Goal: Transaction & Acquisition: Purchase product/service

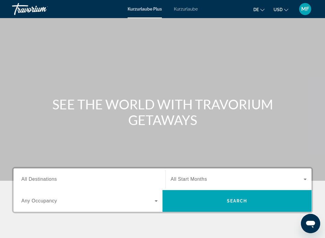
click at [94, 176] on input "Destination All Destinations" at bounding box center [89, 179] width 136 height 7
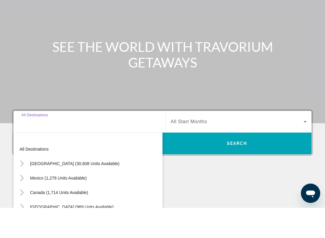
scroll to position [109, 0]
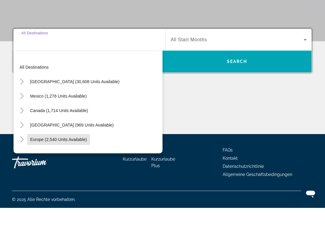
click at [86, 162] on span "Such-Widget" at bounding box center [58, 169] width 63 height 14
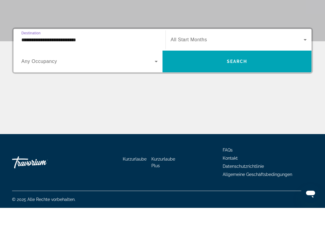
click at [110, 67] on input "**********" at bounding box center [89, 70] width 136 height 7
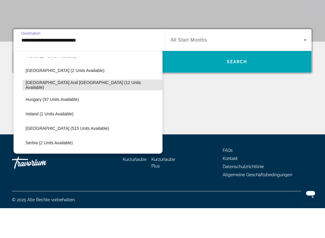
scroll to position [171, 0]
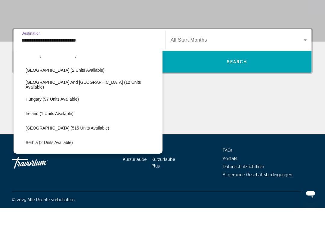
click at [72, 155] on span "[GEOGRAPHIC_DATA] (515 units available)" at bounding box center [68, 157] width 84 height 5
type input "**********"
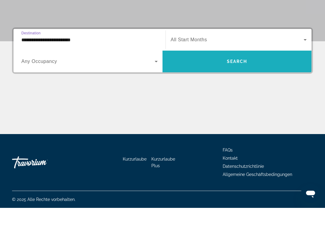
click at [246, 84] on span "Such-Widget" at bounding box center [237, 91] width 149 height 14
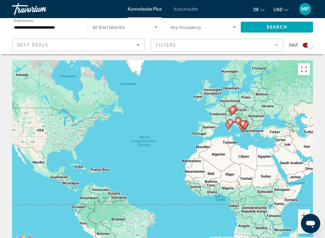
click at [309, 44] on div "Search widget" at bounding box center [310, 45] width 6 height 6
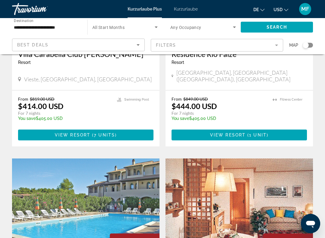
scroll to position [89, 0]
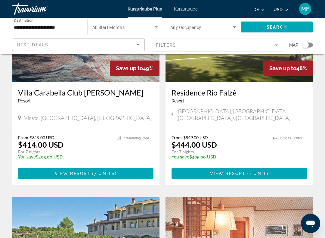
click at [80, 67] on img "Hauptinhalt" at bounding box center [86, 34] width 148 height 96
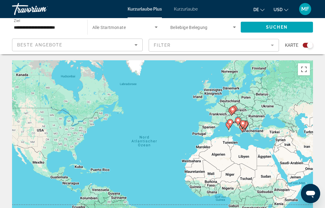
click at [305, 10] on font "MF" at bounding box center [305, 9] width 8 height 6
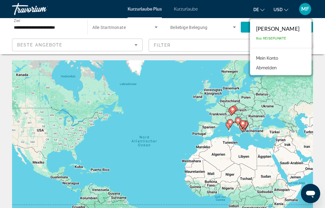
click at [286, 36] on div "Margarita Feder 810 Reisepunkte" at bounding box center [280, 33] width 61 height 29
click at [271, 56] on font "Mein Konto" at bounding box center [267, 58] width 22 height 5
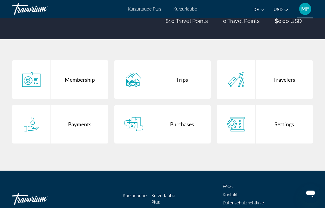
scroll to position [95, 0]
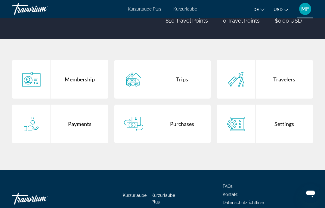
click at [80, 86] on div "Membership" at bounding box center [80, 79] width 58 height 39
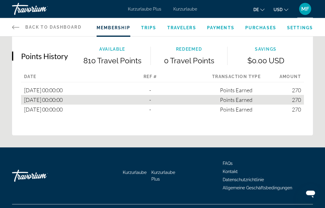
scroll to position [423, 0]
click at [183, 25] on span "Travelers" at bounding box center [181, 27] width 29 height 5
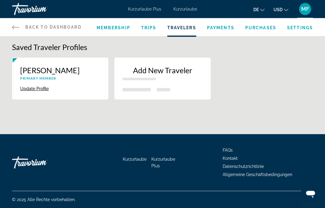
click at [32, 90] on button "Update Profile" at bounding box center [34, 88] width 29 height 5
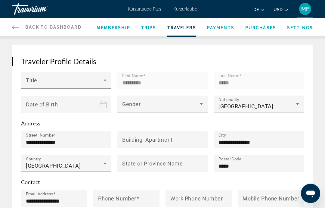
scroll to position [75, 0]
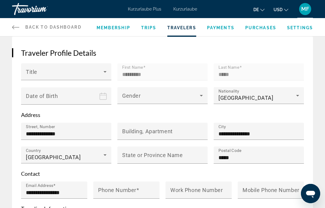
click at [149, 27] on span "Trips" at bounding box center [148, 27] width 15 height 5
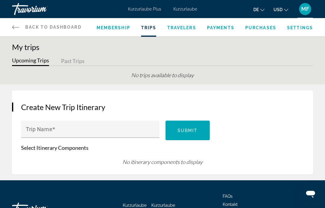
click at [230, 12] on div "de Englisch Spanisch Deutsch Italienisch Português Russisch USD USD ($) MXN (Me…" at bounding box center [258, 9] width 110 height 13
click at [143, 11] on font "Kurzurlaube Plus" at bounding box center [144, 9] width 33 height 5
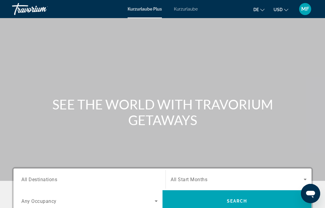
click at [137, 182] on input "Destination All Destinations" at bounding box center [89, 179] width 136 height 7
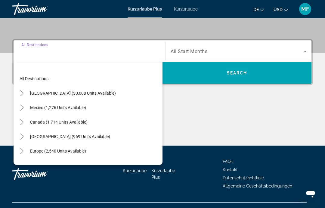
scroll to position [139, 0]
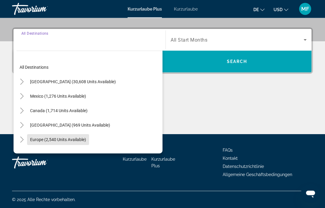
click at [76, 137] on span "Europe (2,540 units available)" at bounding box center [58, 139] width 56 height 5
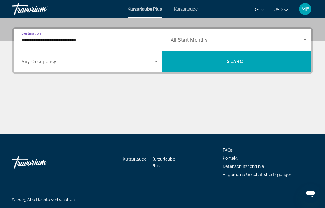
click at [97, 40] on input "**********" at bounding box center [89, 39] width 136 height 7
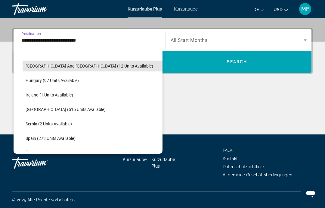
scroll to position [190, 0]
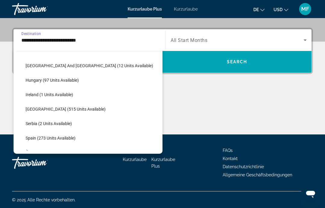
click at [62, 108] on span "[GEOGRAPHIC_DATA] (515 units available)" at bounding box center [66, 109] width 80 height 5
type input "**********"
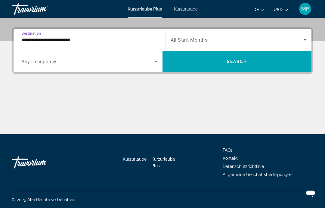
click at [221, 62] on span "Search widget" at bounding box center [237, 62] width 149 height 14
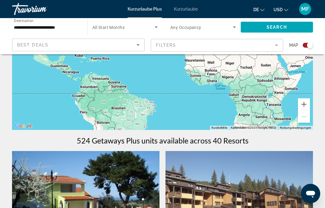
scroll to position [105, 0]
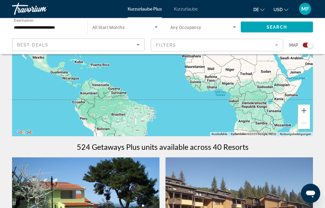
click at [306, 46] on div "Search widget" at bounding box center [308, 45] width 10 height 5
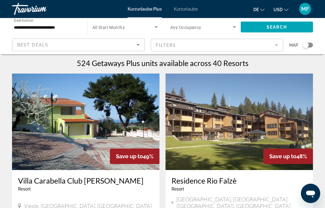
scroll to position [0, 0]
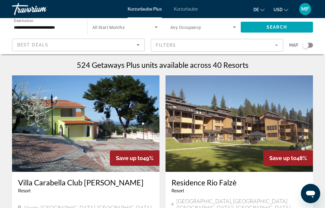
click at [280, 45] on mat-form-field "Filters" at bounding box center [217, 45] width 133 height 13
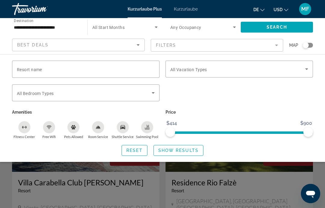
click at [307, 68] on icon "Search widget" at bounding box center [306, 68] width 7 height 7
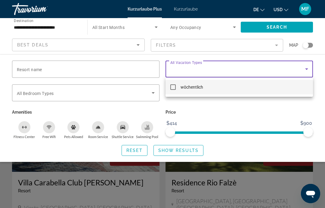
click at [308, 69] on div at bounding box center [162, 104] width 325 height 208
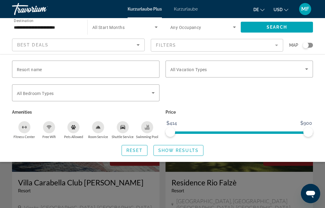
click at [307, 69] on icon "Search widget" at bounding box center [306, 69] width 3 height 2
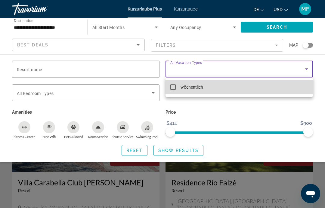
click at [288, 91] on mat-option "wöchentlich" at bounding box center [240, 87] width 148 height 14
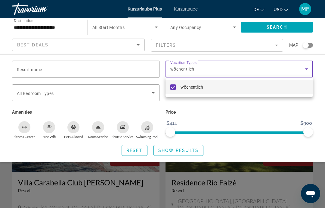
click at [159, 87] on div at bounding box center [162, 104] width 325 height 208
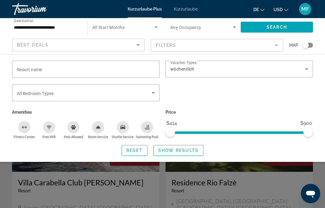
click at [154, 92] on icon "Search widget" at bounding box center [153, 92] width 7 height 7
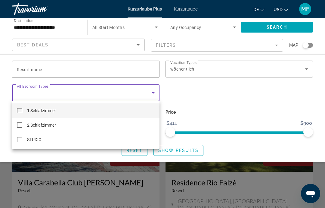
click at [154, 94] on div at bounding box center [162, 104] width 325 height 208
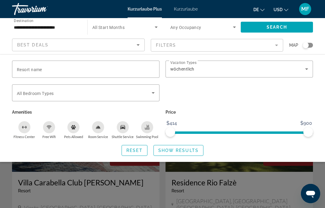
click at [187, 151] on span "Show Results" at bounding box center [178, 150] width 40 height 5
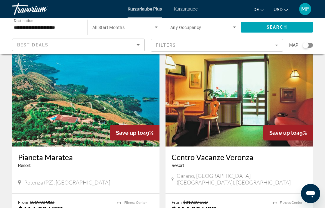
scroll to position [659, 0]
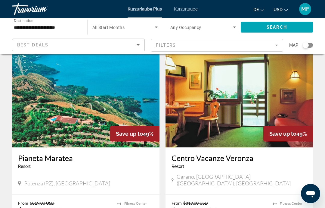
click at [123, 89] on img "Hauptinhalt" at bounding box center [86, 99] width 148 height 96
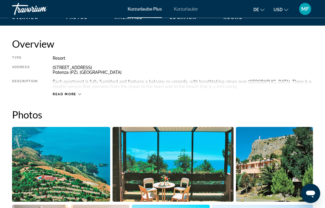
scroll to position [296, 0]
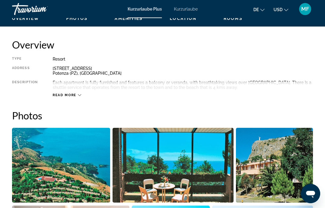
click at [66, 96] on span "Read more" at bounding box center [65, 95] width 24 height 4
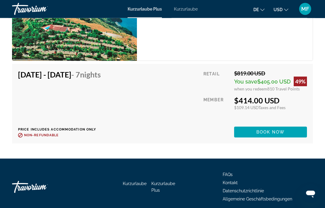
scroll to position [1186, 0]
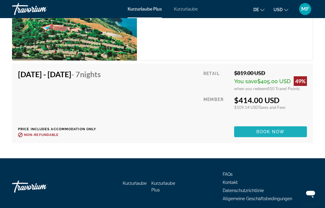
click at [276, 134] on span "Hauptinhalt" at bounding box center [270, 131] width 73 height 14
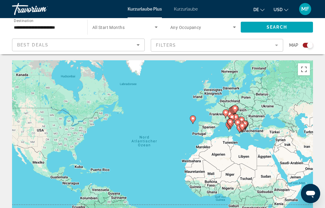
click at [47, 29] on input "**********" at bounding box center [47, 27] width 66 height 7
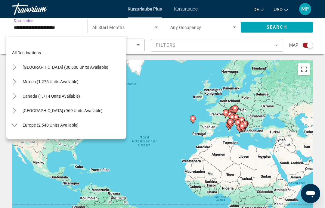
click at [60, 108] on span "[GEOGRAPHIC_DATA] (969 units available)" at bounding box center [63, 110] width 80 height 5
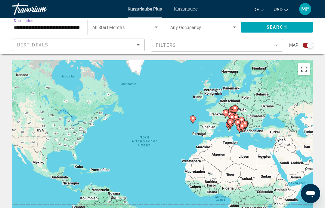
click at [64, 26] on input "**********" at bounding box center [47, 27] width 66 height 7
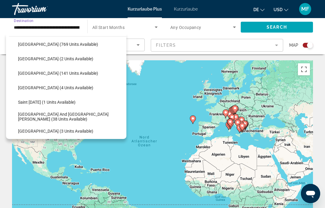
scroll to position [95, 0]
click at [68, 113] on span "Search widget" at bounding box center [70, 116] width 111 height 14
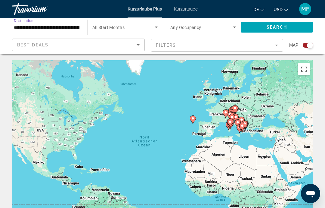
type input "**********"
click at [278, 26] on span "Search" at bounding box center [277, 27] width 20 height 5
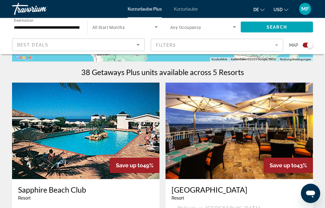
scroll to position [179, 0]
click at [276, 46] on mat-form-field "Filters" at bounding box center [217, 45] width 133 height 13
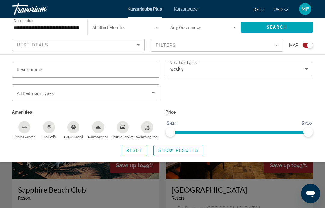
click at [156, 90] on icon "Search widget" at bounding box center [153, 92] width 7 height 7
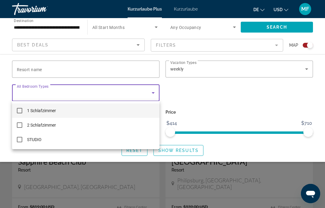
scroll to position [214, 0]
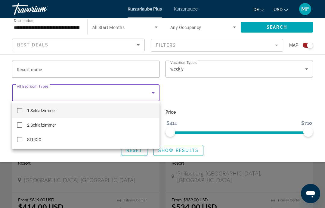
click at [308, 65] on div at bounding box center [162, 104] width 325 height 208
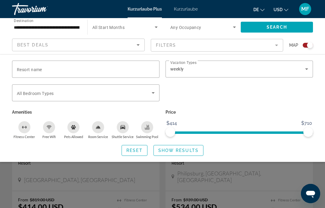
click at [309, 70] on icon "Search widget" at bounding box center [306, 68] width 7 height 7
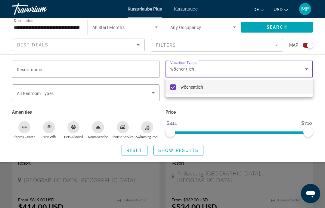
click at [307, 70] on div at bounding box center [162, 104] width 325 height 208
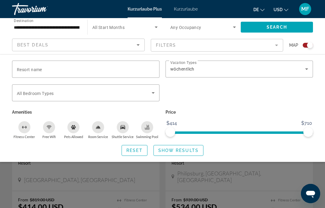
click at [225, 170] on div "Search widget" at bounding box center [162, 148] width 325 height 117
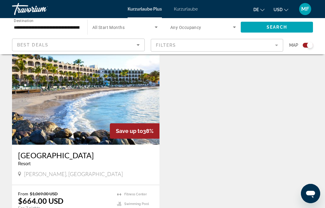
scroll to position [651, 0]
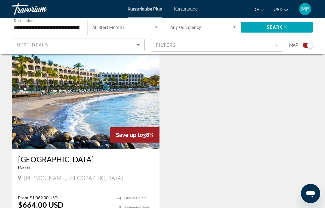
click at [129, 73] on img "Hauptinhalt" at bounding box center [86, 100] width 148 height 96
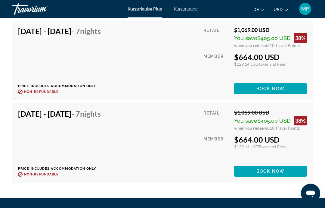
scroll to position [1280, 0]
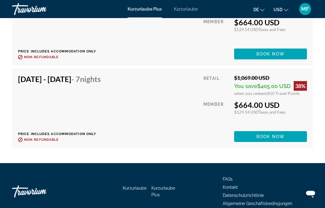
click at [160, 187] on font "Kurzurlaube Plus" at bounding box center [163, 191] width 24 height 11
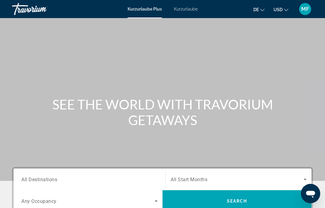
click at [191, 9] on font "Kurzurlaube" at bounding box center [186, 9] width 24 height 5
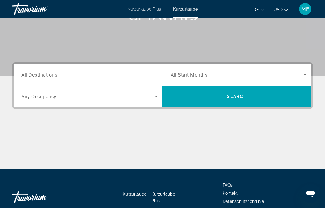
scroll to position [104, 0]
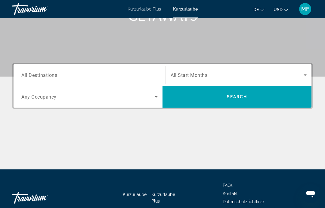
click at [130, 72] on input "Destination All Destinations" at bounding box center [89, 75] width 136 height 7
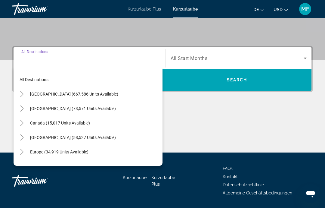
scroll to position [139, 0]
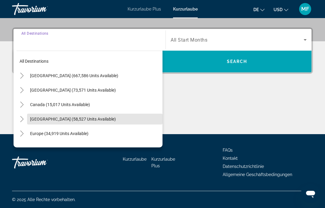
click at [114, 120] on span "Caribbean & Atlantic Islands (58,527 units available)" at bounding box center [73, 119] width 86 height 5
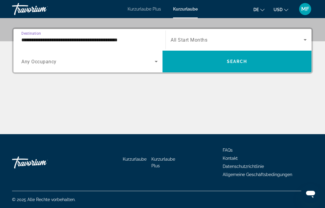
click at [133, 40] on input "**********" at bounding box center [89, 39] width 136 height 7
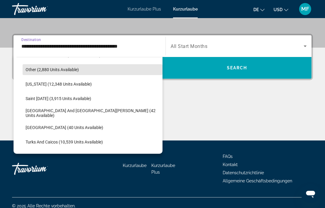
scroll to position [172, 0]
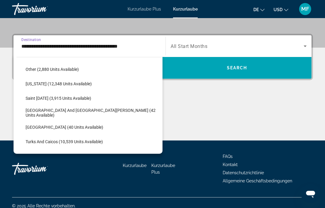
click at [109, 114] on span "Sint Maarten and Saint Martin (42 units available)" at bounding box center [93, 113] width 134 height 10
type input "**********"
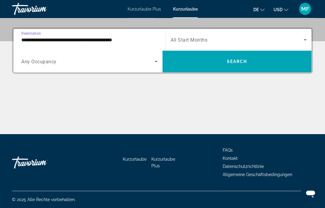
scroll to position [139, 0]
click at [236, 64] on span "Search" at bounding box center [237, 61] width 20 height 5
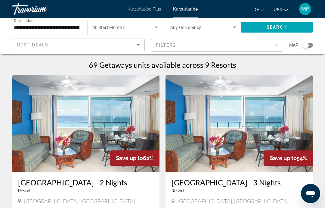
click at [276, 48] on mat-form-field "Filters" at bounding box center [217, 45] width 133 height 13
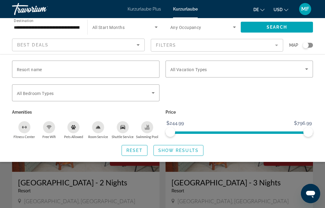
click at [154, 93] on icon "Search widget" at bounding box center [153, 92] width 7 height 7
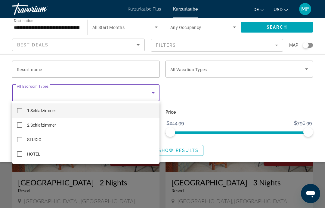
click at [236, 64] on div at bounding box center [162, 104] width 325 height 208
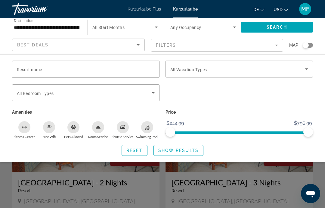
click at [232, 71] on span "Search widget" at bounding box center [237, 68] width 135 height 7
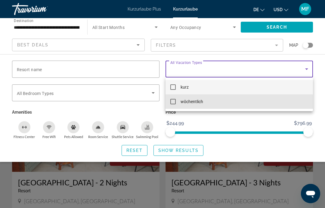
click at [201, 102] on font "wöchentlich" at bounding box center [192, 101] width 23 height 5
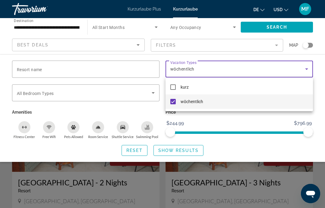
click at [183, 151] on div at bounding box center [162, 104] width 325 height 208
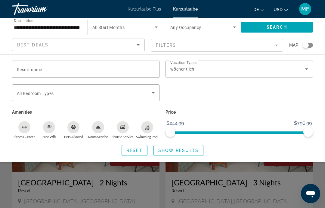
click at [183, 152] on span "Search widget" at bounding box center [178, 150] width 49 height 14
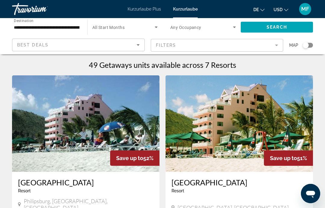
click at [146, 10] on font "Kurzurlaube Plus" at bounding box center [144, 9] width 33 height 5
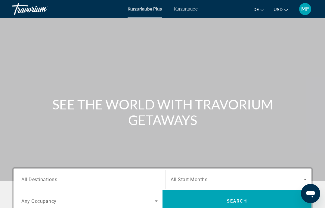
click at [100, 178] on input "Destination All Destinations" at bounding box center [89, 179] width 136 height 7
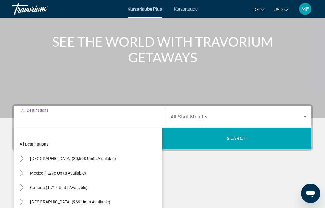
scroll to position [139, 0]
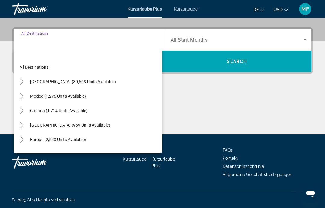
click at [91, 85] on span "Search widget" at bounding box center [73, 81] width 92 height 14
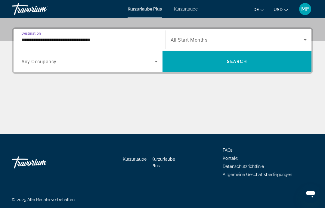
click at [106, 38] on input "**********" at bounding box center [89, 39] width 136 height 7
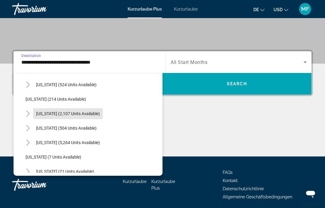
scroll to position [65, 0]
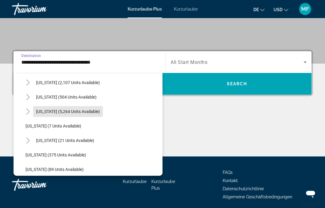
click at [87, 113] on span "Florida (5,264 units available)" at bounding box center [68, 111] width 64 height 5
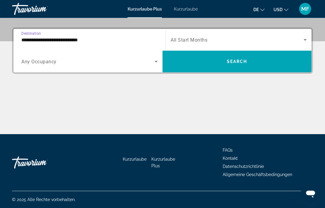
click at [101, 40] on input "**********" at bounding box center [89, 40] width 136 height 7
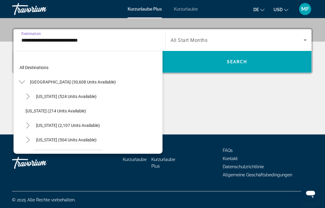
scroll to position [50, 0]
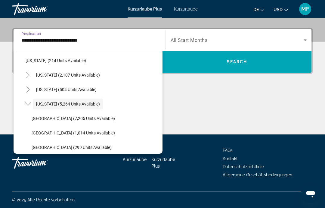
click at [85, 119] on span "Orlando & Disney Area (7,205 units available)" at bounding box center [73, 118] width 83 height 5
type input "**********"
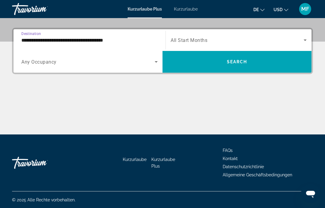
scroll to position [139, 0]
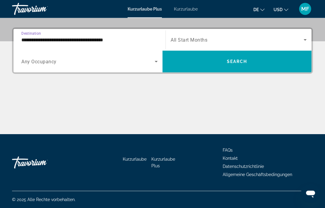
click at [216, 38] on span "Search widget" at bounding box center [237, 39] width 133 height 7
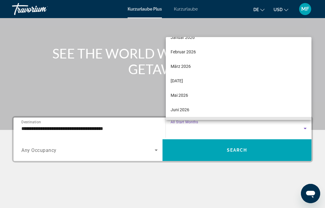
scroll to position [81, 0]
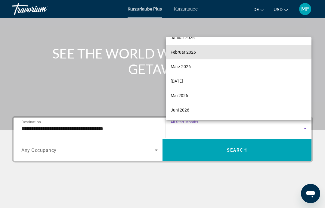
click at [208, 50] on mat-option "Februar 2026" at bounding box center [239, 52] width 146 height 14
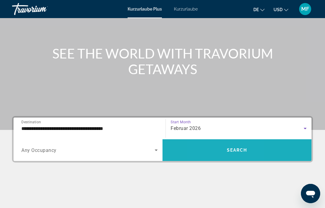
click at [212, 151] on span "Search widget" at bounding box center [237, 150] width 149 height 14
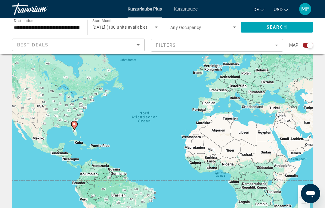
click at [308, 47] on div "Search widget" at bounding box center [310, 45] width 6 height 6
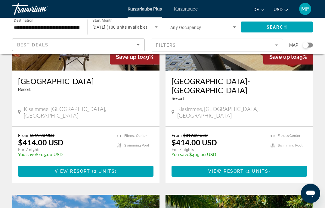
scroll to position [113, 0]
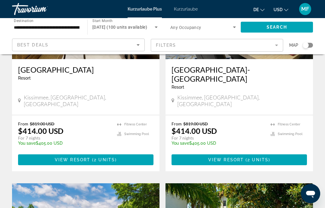
click at [276, 48] on mat-form-field "Filters" at bounding box center [217, 45] width 133 height 13
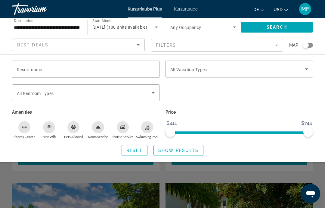
click at [157, 89] on icon "Search widget" at bounding box center [153, 92] width 7 height 7
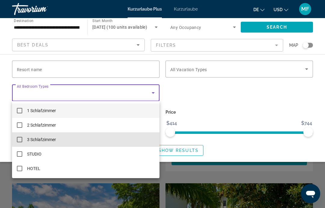
click at [119, 134] on mat-option "3 Schlafzimmer" at bounding box center [86, 139] width 148 height 14
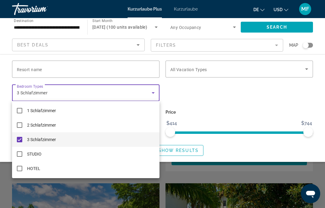
click at [184, 150] on div at bounding box center [162, 104] width 325 height 208
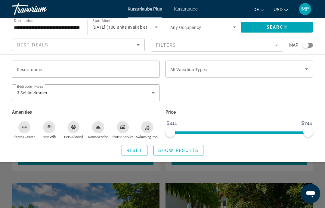
click at [189, 151] on span "Show Results" at bounding box center [178, 150] width 40 height 5
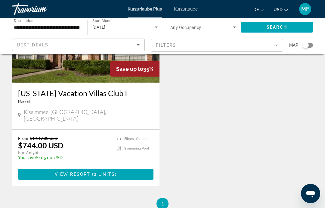
scroll to position [256, 0]
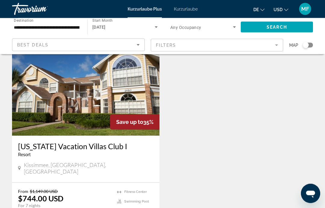
click at [191, 8] on font "Kurzurlaube" at bounding box center [186, 9] width 24 height 5
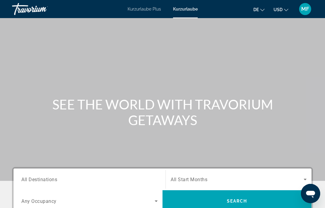
click at [142, 173] on div "Search widget" at bounding box center [89, 179] width 136 height 17
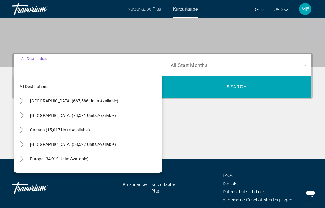
scroll to position [139, 0]
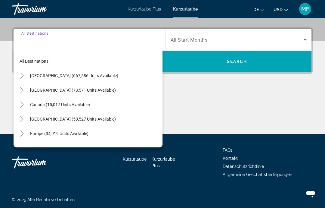
click at [94, 77] on span "United States (667,586 units available)" at bounding box center [74, 75] width 88 height 5
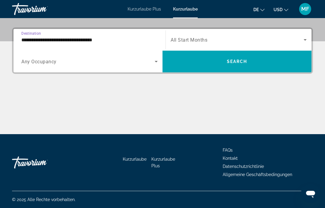
click at [104, 41] on input "**********" at bounding box center [89, 39] width 136 height 7
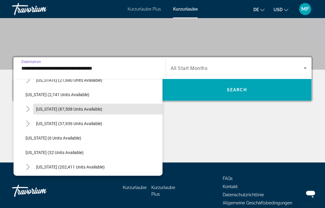
scroll to position [0, 0]
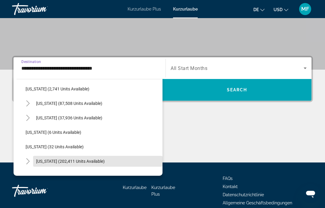
click at [83, 163] on span "Florida (202,411 units available)" at bounding box center [70, 161] width 69 height 5
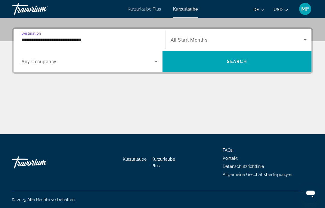
click at [101, 40] on input "**********" at bounding box center [89, 40] width 136 height 7
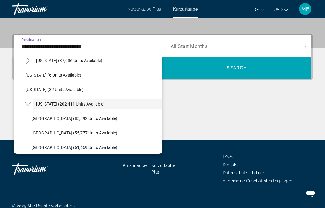
click at [88, 119] on span "Orlando & Disney Area (85,392 units available)" at bounding box center [75, 118] width 86 height 5
type input "**********"
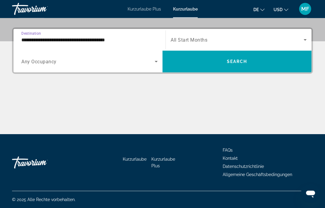
click at [229, 42] on span "Search widget" at bounding box center [237, 39] width 133 height 7
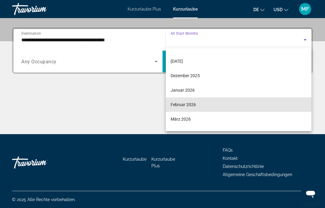
click at [198, 106] on mat-option "Februar 2026" at bounding box center [239, 104] width 146 height 14
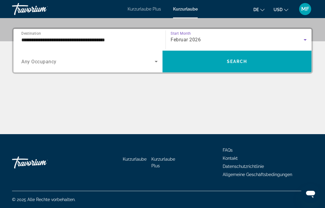
click at [238, 64] on span "Search widget" at bounding box center [237, 61] width 149 height 14
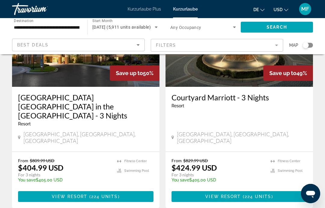
scroll to position [744, 0]
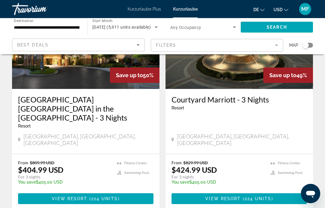
click at [276, 45] on mat-form-field "Filters" at bounding box center [217, 45] width 133 height 13
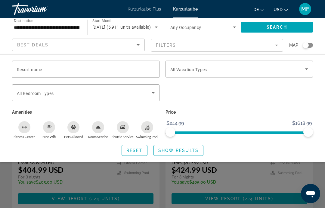
click at [156, 92] on icon "Search widget" at bounding box center [153, 92] width 7 height 7
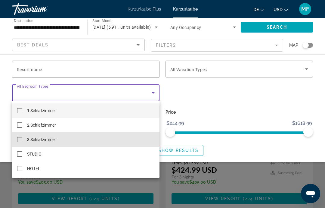
click at [98, 142] on mat-option "3 Schlafzimmer" at bounding box center [86, 139] width 148 height 14
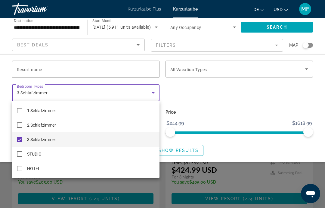
click at [186, 151] on div at bounding box center [162, 104] width 325 height 208
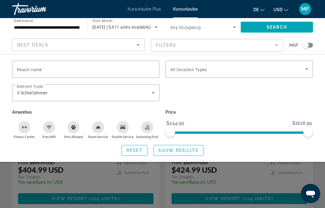
click at [192, 153] on span "Search widget" at bounding box center [178, 150] width 49 height 14
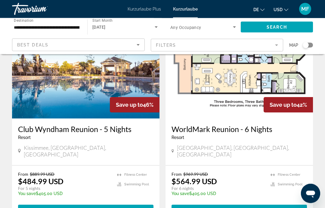
scroll to position [54, 0]
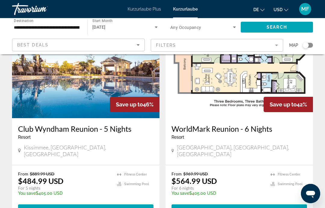
click at [142, 77] on img "Hauptinhalt" at bounding box center [86, 70] width 148 height 96
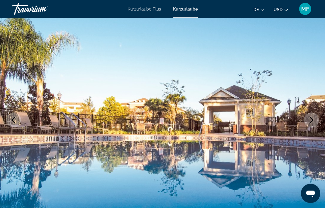
scroll to position [42, 0]
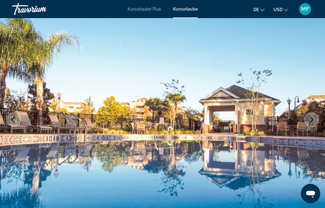
click at [311, 120] on icon "Next image" at bounding box center [311, 119] width 7 height 7
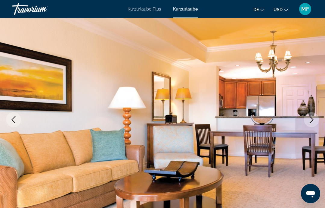
click at [312, 120] on icon "Next image" at bounding box center [311, 119] width 7 height 7
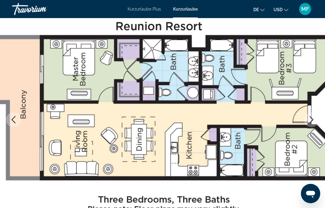
click at [315, 114] on button "Next image" at bounding box center [311, 119] width 15 height 15
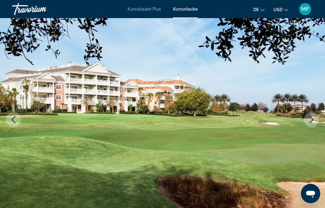
click at [313, 119] on icon "Next image" at bounding box center [311, 119] width 7 height 7
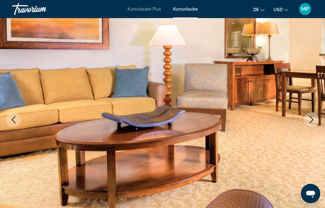
click at [311, 120] on icon "Next image" at bounding box center [311, 119] width 7 height 7
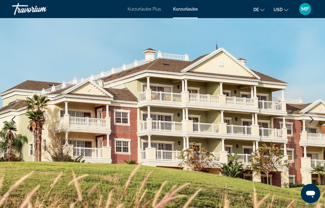
click at [314, 118] on icon "Next image" at bounding box center [311, 119] width 7 height 7
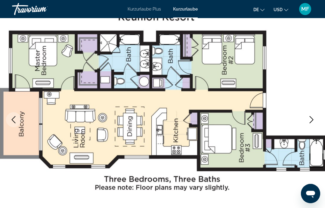
click at [314, 120] on icon "Next image" at bounding box center [311, 119] width 7 height 7
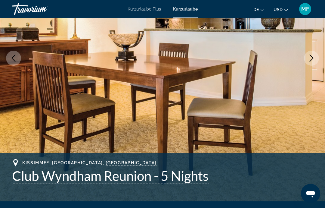
scroll to position [104, 0]
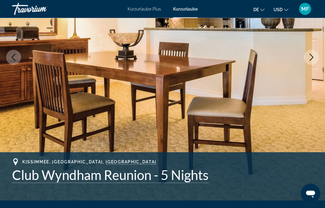
click at [189, 175] on h1 "Club Wyndham Reunion - 5 Nights" at bounding box center [162, 175] width 301 height 16
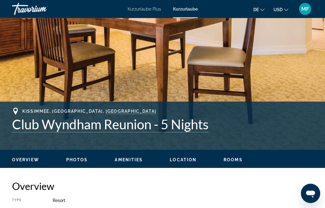
click at [238, 159] on span "Rooms" at bounding box center [233, 160] width 19 height 5
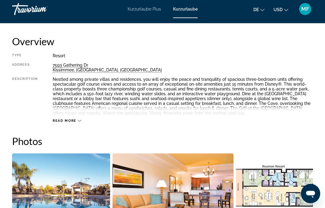
scroll to position [278, 0]
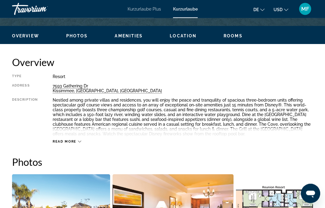
click at [77, 142] on div "Read more" at bounding box center [67, 142] width 29 height 4
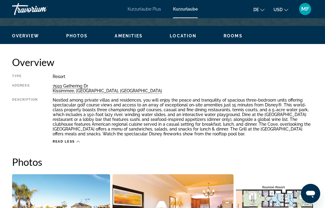
click at [30, 35] on span "Overview" at bounding box center [25, 35] width 27 height 5
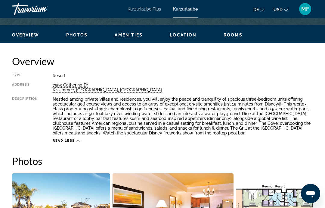
click at [81, 36] on span "Photos" at bounding box center [77, 35] width 22 height 5
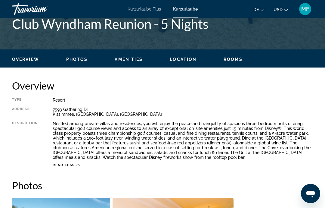
scroll to position [252, 0]
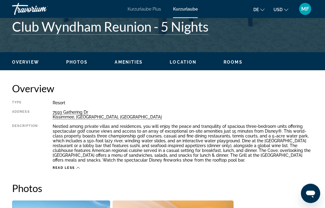
click at [129, 64] on span "Amenities" at bounding box center [129, 62] width 28 height 5
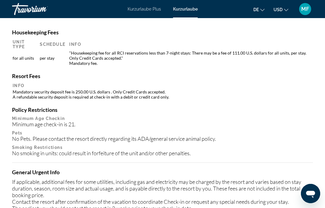
scroll to position [706, 0]
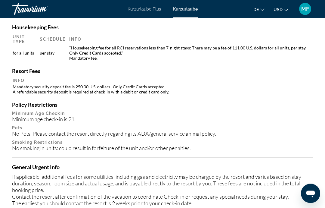
click at [112, 89] on td "Mandatory security deposit fee is 250.00 U.S. dollars . Only Credit Cards accep…" at bounding box center [163, 89] width 300 height 11
click at [43, 111] on p "Minimum Age Checkin" at bounding box center [162, 113] width 301 height 5
click at [37, 130] on div "No Pets. Please contact the resort directly regarding its ADA/general service a…" at bounding box center [162, 133] width 301 height 7
click at [42, 158] on div "Housekeeping Fees Unit Type Schedule Info for all units per stay "Housekeeping …" at bounding box center [162, 148] width 301 height 248
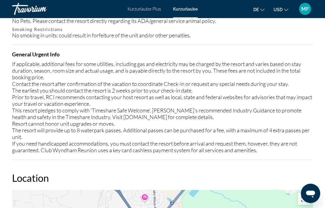
scroll to position [832, 0]
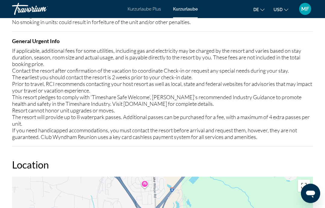
click at [154, 100] on div "If applicable, additional fees for some utilities, including gas and electricit…" at bounding box center [162, 94] width 301 height 93
click at [132, 108] on div "If applicable, additional fees for some utilities, including gas and electricit…" at bounding box center [162, 94] width 301 height 93
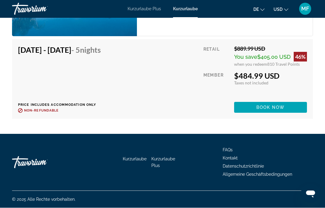
scroll to position [1254, 0]
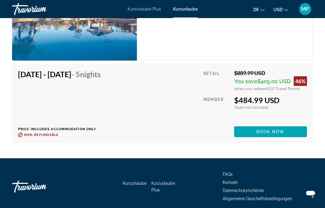
click at [153, 123] on div "Feb 1, 2026 - Feb 6, 2026 - 5 Nights Price includes accommodation only Refundab…" at bounding box center [162, 103] width 289 height 67
click at [82, 123] on div "Feb 1, 2026 - Feb 6, 2026 - 5 Nights Price includes accommodation only Refundab…" at bounding box center [61, 103] width 87 height 67
click at [77, 88] on div "Feb 1, 2026 - Feb 6, 2026 - 5 Nights Price includes accommodation only Refundab…" at bounding box center [61, 103] width 87 height 67
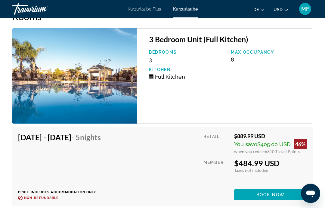
click at [89, 66] on img "Hauptinhalt" at bounding box center [74, 76] width 125 height 95
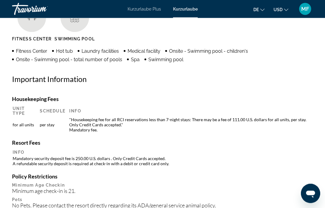
scroll to position [627, 0]
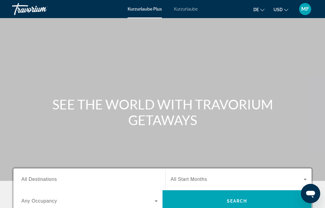
click at [151, 11] on font "Kurzurlaube Plus" at bounding box center [145, 9] width 34 height 5
click at [147, 10] on font "Kurzurlaube Plus" at bounding box center [145, 9] width 34 height 5
click at [146, 11] on font "Kurzurlaube Plus" at bounding box center [145, 9] width 34 height 5
click at [142, 11] on font "Kurzurlaube Plus" at bounding box center [145, 9] width 34 height 5
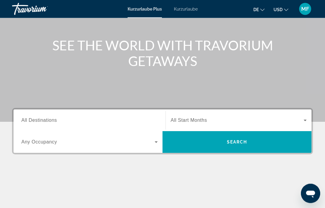
scroll to position [115, 0]
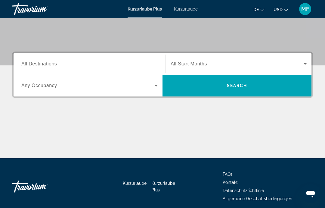
click at [216, 85] on span "Such-Widget" at bounding box center [237, 85] width 149 height 14
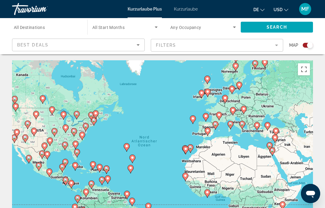
click at [279, 45] on mat-form-field "Filters" at bounding box center [217, 45] width 133 height 13
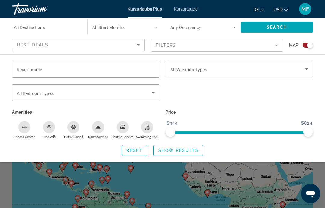
click at [154, 94] on icon "Search widget" at bounding box center [153, 92] width 7 height 7
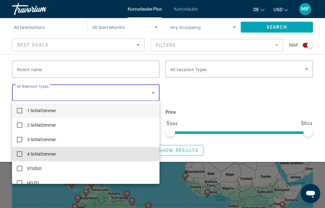
click at [61, 157] on mat-option "4 Schlafzimmer" at bounding box center [86, 154] width 148 height 14
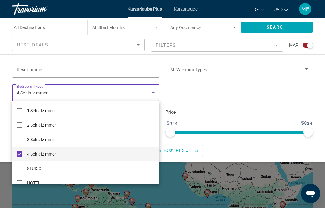
click at [192, 153] on div at bounding box center [162, 104] width 325 height 208
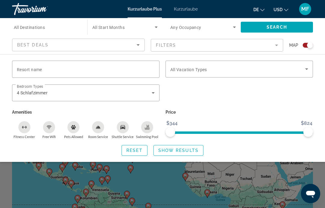
click at [190, 151] on span "Show Results" at bounding box center [178, 150] width 40 height 5
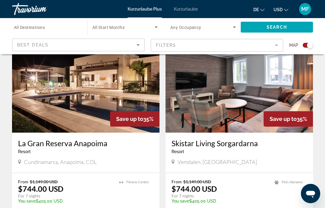
scroll to position [424, 0]
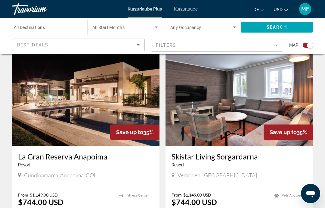
click at [114, 91] on img "Hauptinhalt" at bounding box center [86, 97] width 148 height 96
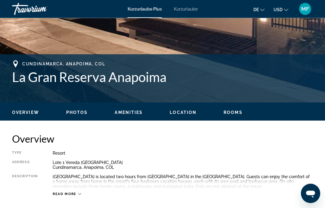
scroll to position [202, 0]
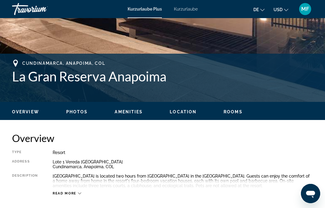
click at [55, 64] on span "Cundinamarca, Anapoima, COL" at bounding box center [63, 63] width 83 height 5
click at [94, 78] on h1 "La Gran Reserva Anapoima" at bounding box center [162, 76] width 301 height 16
click at [123, 75] on h1 "La Gran Reserva Anapoima" at bounding box center [162, 76] width 301 height 16
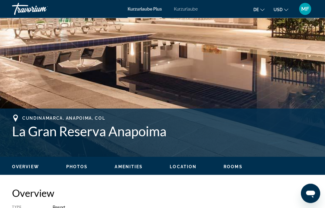
scroll to position [111, 0]
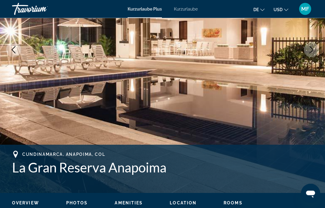
click at [147, 77] on img "Hauptinhalt" at bounding box center [162, 50] width 325 height 286
click at [153, 74] on img "Hauptinhalt" at bounding box center [162, 50] width 325 height 286
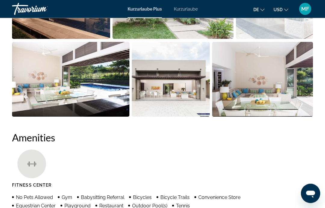
scroll to position [464, 0]
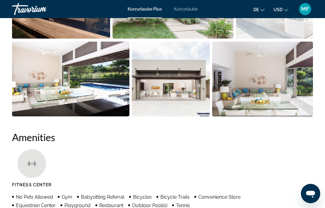
click at [33, 167] on icon "Hauptinhalt" at bounding box center [31, 163] width 9 height 9
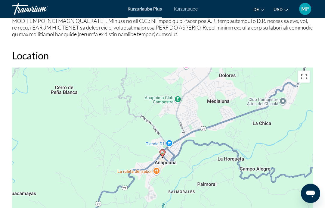
scroll to position [835, 0]
click at [162, 149] on icon "Hauptinhalt" at bounding box center [162, 153] width 5 height 8
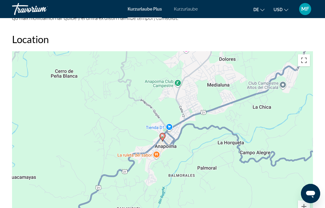
click at [164, 137] on icon "Hauptinhalt" at bounding box center [162, 137] width 5 height 8
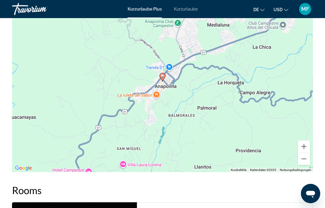
scroll to position [910, 0]
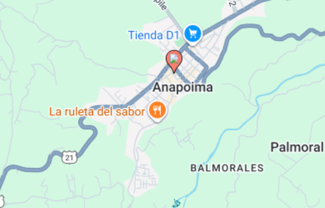
click at [161, 74] on image "Hauptinhalt" at bounding box center [163, 76] width 4 height 4
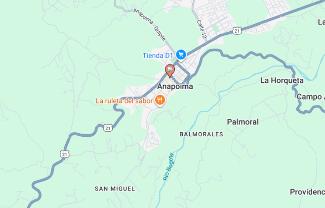
click at [157, 74] on image "Hauptinhalt" at bounding box center [159, 76] width 4 height 4
click at [156, 73] on icon "Hauptinhalt" at bounding box center [158, 77] width 5 height 8
click at [157, 74] on image "Hauptinhalt" at bounding box center [159, 76] width 4 height 4
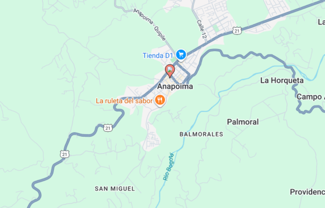
click at [157, 74] on image "Hauptinhalt" at bounding box center [159, 76] width 4 height 4
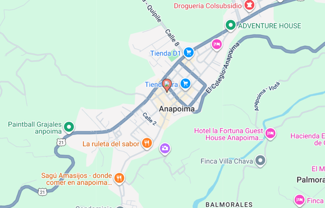
click at [155, 83] on image "Hauptinhalt" at bounding box center [157, 85] width 4 height 4
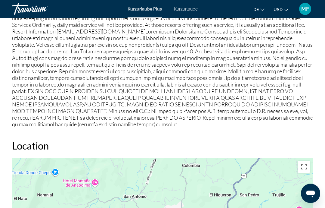
scroll to position [745, 0]
click at [303, 166] on button "Vollbildansicht ein/aus" at bounding box center [304, 166] width 12 height 12
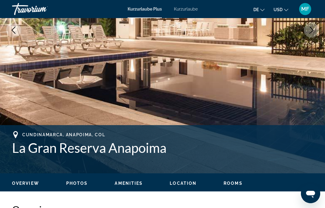
scroll to position [131, 0]
click at [106, 132] on div "Cundinamarca, Anapoima, COL" at bounding box center [162, 134] width 301 height 7
click at [95, 131] on div "Cundinamarca, Anapoima, COL" at bounding box center [162, 134] width 301 height 7
click at [67, 139] on div "Cundinamarca, Anapoima, COL [GEOGRAPHIC_DATA]" at bounding box center [162, 143] width 301 height 24
click at [31, 134] on span "Cundinamarca, Anapoima, COL" at bounding box center [63, 135] width 83 height 5
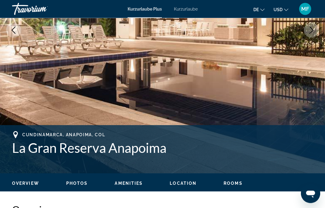
click at [32, 150] on h1 "La Gran Reserva Anapoima" at bounding box center [162, 148] width 301 height 16
click at [77, 146] on h1 "La Gran Reserva Anapoima" at bounding box center [162, 148] width 301 height 16
click at [111, 146] on h1 "La Gran Reserva Anapoima" at bounding box center [162, 148] width 301 height 16
click at [32, 183] on span "Overview" at bounding box center [25, 183] width 27 height 5
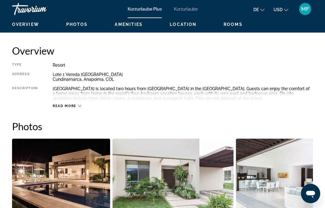
scroll to position [298, 0]
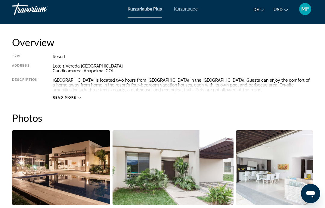
click at [68, 96] on span "Read more" at bounding box center [65, 97] width 24 height 4
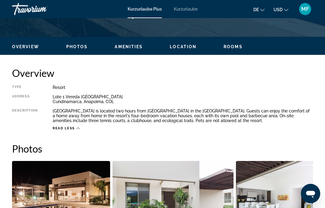
click at [132, 47] on span "Amenities" at bounding box center [129, 46] width 28 height 5
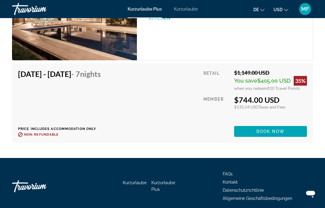
scroll to position [1136, 0]
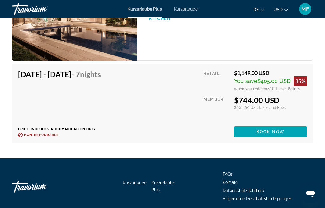
click at [277, 82] on span "$405.00 USD" at bounding box center [273, 81] width 33 height 6
click at [254, 76] on div "$1,149.00 USD" at bounding box center [270, 73] width 73 height 7
click at [245, 96] on div "$744.00 USD" at bounding box center [270, 99] width 73 height 9
click at [254, 107] on div "$135.54 USD Taxes and Fees" at bounding box center [270, 107] width 73 height 5
click at [301, 84] on div "35%" at bounding box center [300, 81] width 13 height 10
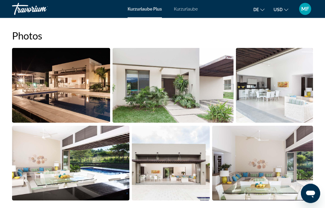
click at [81, 88] on img "Open full-screen image slider" at bounding box center [61, 85] width 98 height 75
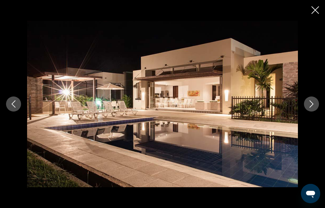
click at [311, 110] on button "Next image" at bounding box center [311, 103] width 15 height 15
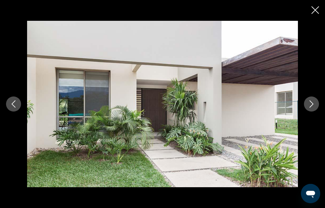
click at [312, 106] on icon "Next image" at bounding box center [311, 103] width 7 height 7
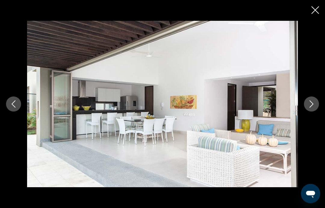
click at [309, 109] on button "Next image" at bounding box center [311, 103] width 15 height 15
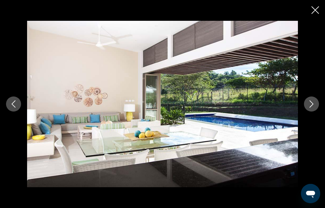
click at [309, 109] on button "Next image" at bounding box center [311, 103] width 15 height 15
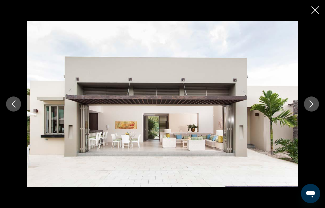
click at [311, 108] on button "Next image" at bounding box center [311, 103] width 15 height 15
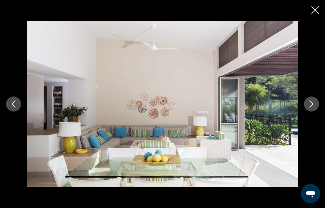
click at [313, 107] on icon "Next image" at bounding box center [311, 103] width 7 height 7
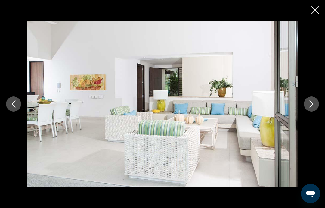
click at [310, 108] on button "Next image" at bounding box center [311, 103] width 15 height 15
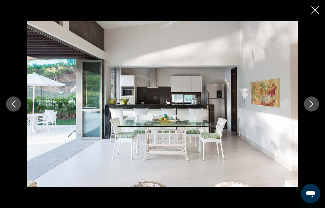
click at [312, 107] on icon "Next image" at bounding box center [311, 103] width 7 height 7
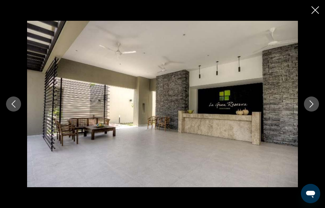
click at [312, 107] on icon "Next image" at bounding box center [311, 103] width 7 height 7
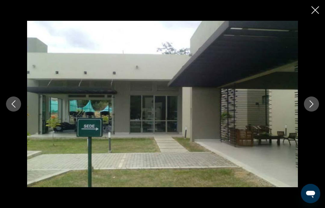
click at [314, 107] on icon "Next image" at bounding box center [311, 103] width 7 height 7
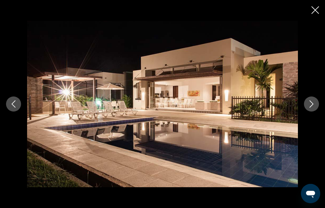
click at [312, 103] on icon "Next image" at bounding box center [311, 103] width 7 height 7
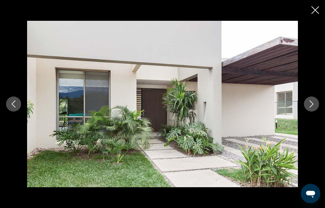
click at [313, 104] on icon "Next image" at bounding box center [311, 103] width 7 height 7
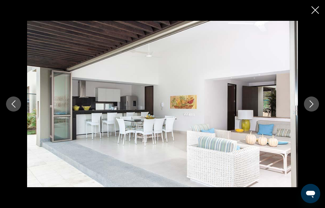
click at [314, 11] on icon "Close slideshow" at bounding box center [316, 10] width 8 height 8
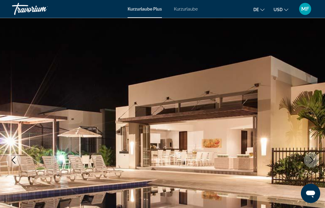
scroll to position [0, 0]
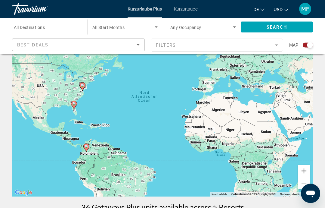
click at [42, 30] on div "Destination All Destinations" at bounding box center [47, 27] width 66 height 17
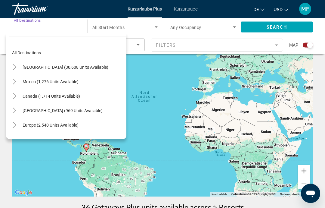
scroll to position [45, 0]
click at [65, 111] on span "[GEOGRAPHIC_DATA] (969 units available)" at bounding box center [63, 110] width 80 height 5
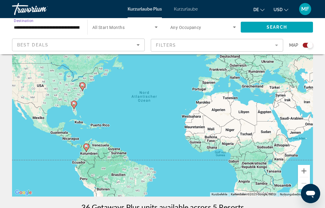
click at [72, 27] on input "**********" at bounding box center [47, 27] width 66 height 7
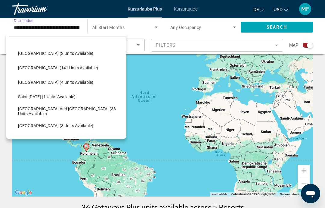
scroll to position [101, 0]
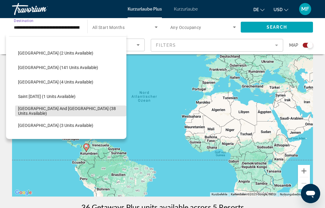
click at [55, 111] on span "[GEOGRAPHIC_DATA] and [GEOGRAPHIC_DATA] (38 units available)" at bounding box center [70, 111] width 105 height 10
type input "**********"
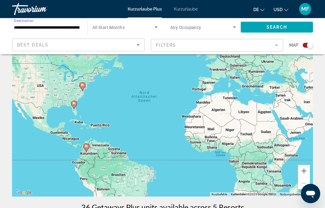
click at [282, 25] on span "Search" at bounding box center [277, 27] width 20 height 5
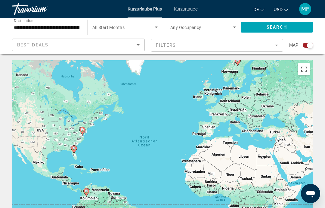
click at [279, 46] on mat-form-field "Filters" at bounding box center [217, 45] width 133 height 13
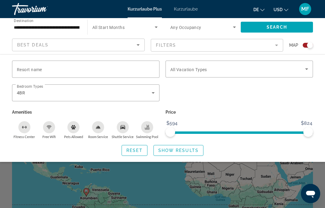
click at [154, 94] on icon "Search widget" at bounding box center [153, 92] width 7 height 7
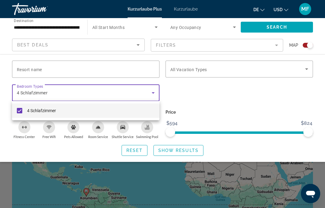
click at [139, 149] on div at bounding box center [162, 104] width 325 height 208
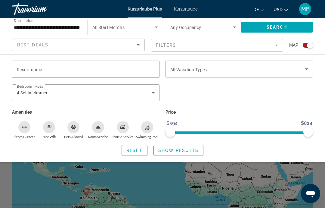
click at [182, 149] on span "Show Results" at bounding box center [178, 150] width 40 height 5
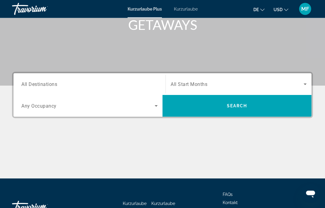
scroll to position [102, 0]
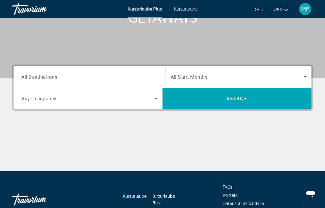
click at [245, 101] on span "Search" at bounding box center [237, 98] width 20 height 5
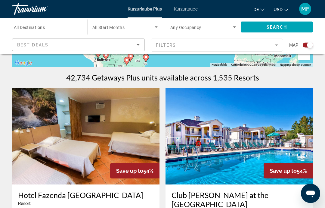
scroll to position [149, 0]
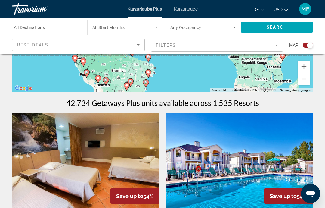
click at [274, 45] on mat-form-field "Filters" at bounding box center [217, 45] width 133 height 13
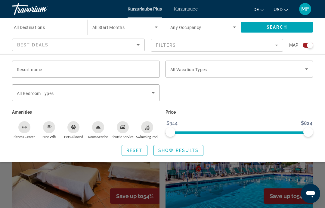
click at [149, 93] on span "Search widget" at bounding box center [84, 92] width 135 height 7
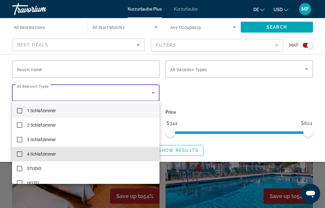
click at [109, 158] on mat-option "4 Schlafzimmer" at bounding box center [86, 154] width 148 height 14
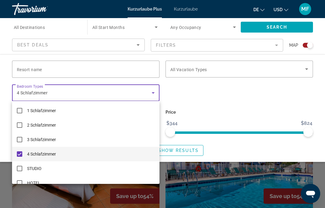
click at [196, 150] on div at bounding box center [162, 104] width 325 height 208
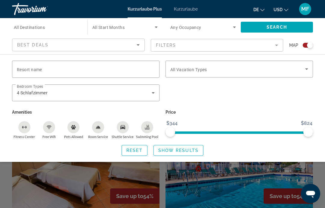
click at [192, 149] on span "Show Results" at bounding box center [178, 150] width 40 height 5
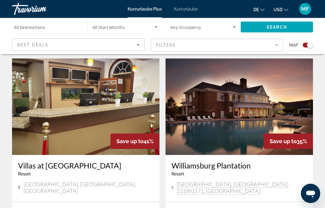
scroll to position [204, 0]
click at [268, 114] on img "Hauptinhalt" at bounding box center [240, 106] width 148 height 96
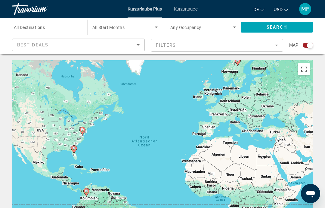
click at [47, 28] on div "Destination All Destinations" at bounding box center [47, 27] width 66 height 17
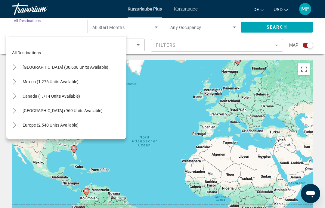
click at [66, 128] on span "Search widget" at bounding box center [51, 125] width 62 height 14
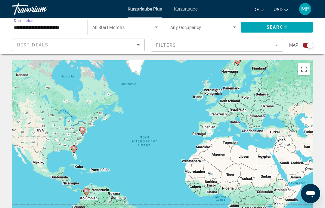
click at [72, 25] on input "**********" at bounding box center [47, 27] width 66 height 7
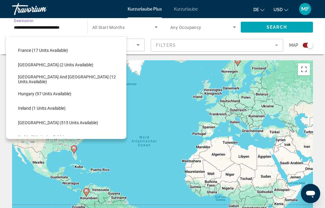
scroll to position [162, 0]
click at [52, 122] on span "[GEOGRAPHIC_DATA] (515 units available)" at bounding box center [58, 122] width 80 height 5
type input "**********"
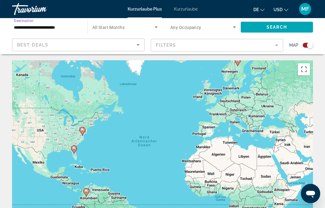
click at [268, 30] on span "Search" at bounding box center [277, 27] width 20 height 5
click at [223, 178] on div "Um den Modus zum Ziehen mit der Tastatur zu aktivieren, drückst du Alt + Eingab…" at bounding box center [162, 150] width 301 height 181
click at [139, 48] on icon "Sort by" at bounding box center [138, 44] width 7 height 7
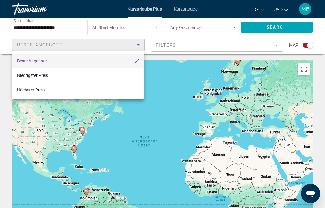
click at [215, 45] on div at bounding box center [162, 104] width 325 height 208
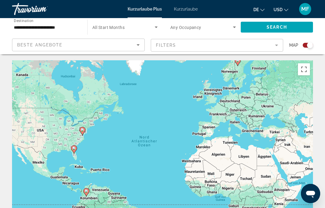
click at [223, 43] on mat-form-field "Filters" at bounding box center [217, 45] width 133 height 13
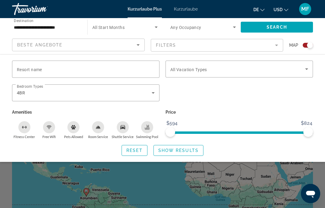
click at [154, 91] on icon "Search widget" at bounding box center [153, 92] width 7 height 7
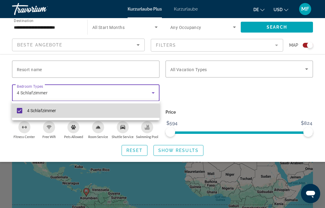
click at [24, 113] on mat-option "4 Schlafzimmer" at bounding box center [86, 110] width 148 height 14
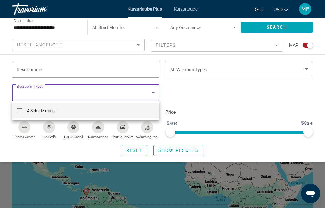
click at [173, 148] on div at bounding box center [162, 104] width 325 height 208
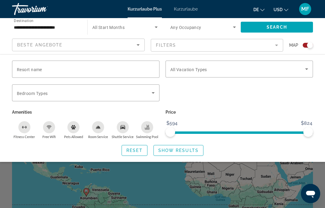
click at [184, 152] on span "Search widget" at bounding box center [178, 150] width 49 height 14
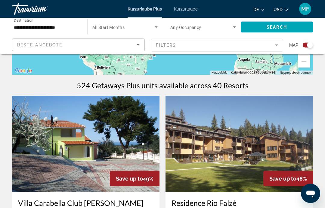
scroll to position [167, 0]
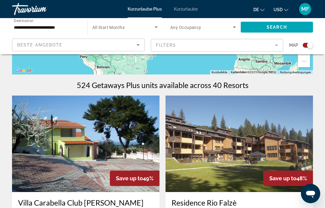
click at [233, 26] on icon "Search widget" at bounding box center [234, 26] width 7 height 7
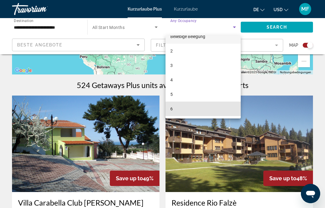
scroll to position [9, 0]
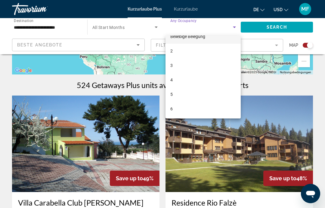
click at [289, 28] on div at bounding box center [162, 104] width 325 height 208
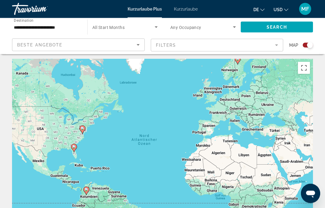
scroll to position [0, 0]
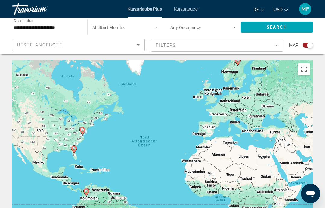
click at [307, 47] on div "Search widget" at bounding box center [308, 45] width 10 height 5
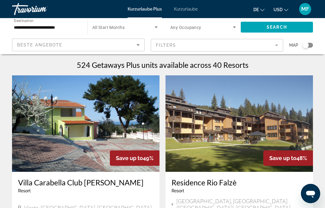
click at [236, 27] on icon "Search widget" at bounding box center [234, 26] width 7 height 7
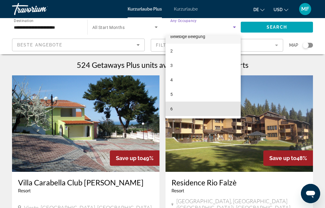
scroll to position [9, 0]
click at [188, 110] on mat-option "6" at bounding box center [203, 108] width 75 height 14
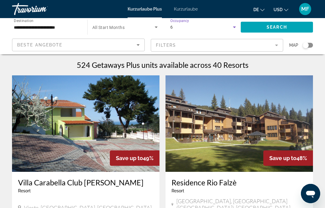
click at [265, 31] on span "Search widget" at bounding box center [277, 27] width 72 height 14
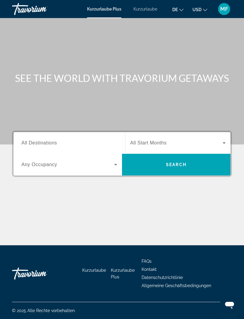
click at [74, 146] on input "Destination All Destinations" at bounding box center [69, 143] width 96 height 7
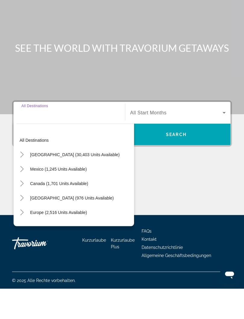
scroll to position [6, 0]
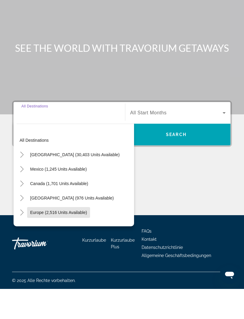
click at [74, 240] on span "Europe (2,516 units available)" at bounding box center [58, 242] width 57 height 5
type input "**********"
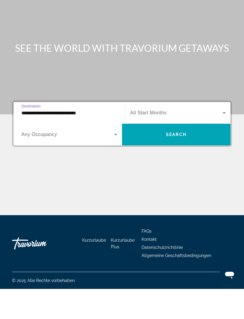
click at [179, 162] on span "Search" at bounding box center [176, 164] width 20 height 5
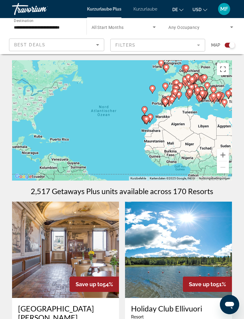
click at [229, 46] on div "Search widget" at bounding box center [230, 45] width 10 height 5
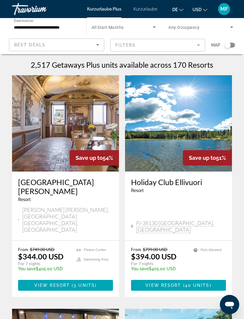
click at [198, 43] on mat-form-field "Filters" at bounding box center [157, 45] width 95 height 13
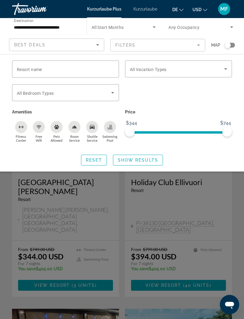
click at [114, 92] on icon "Search widget" at bounding box center [112, 92] width 7 height 7
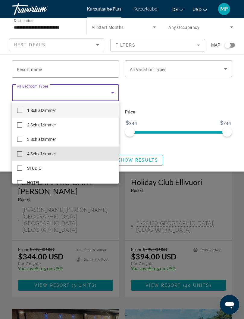
click at [63, 154] on mat-option "4 Schlafzimmer" at bounding box center [65, 154] width 107 height 14
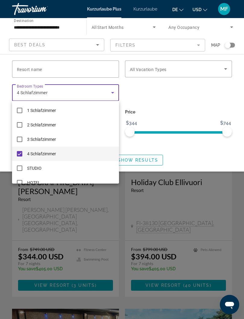
click at [153, 161] on div at bounding box center [122, 159] width 244 height 319
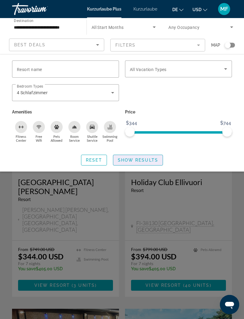
click at [146, 162] on span "Show Results" at bounding box center [138, 160] width 40 height 5
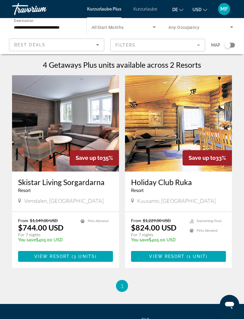
click at [232, 45] on div "Search widget" at bounding box center [230, 45] width 10 height 5
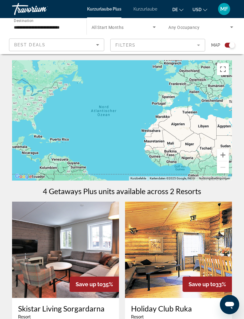
click at [162, 45] on mat-form-field "Filters" at bounding box center [157, 45] width 95 height 13
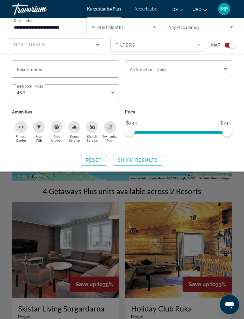
click at [114, 91] on icon "Search widget" at bounding box center [112, 92] width 7 height 7
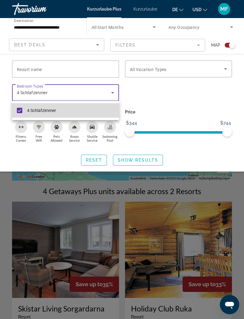
click at [21, 113] on mat-pseudo-checkbox at bounding box center [19, 110] width 5 height 5
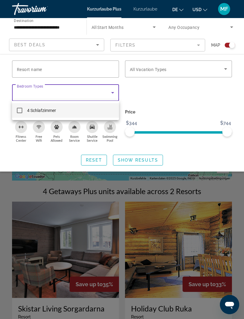
click at [142, 158] on div at bounding box center [122, 159] width 244 height 319
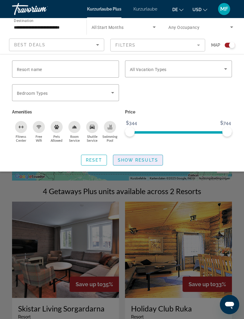
click at [157, 159] on span "Show Results" at bounding box center [138, 160] width 40 height 5
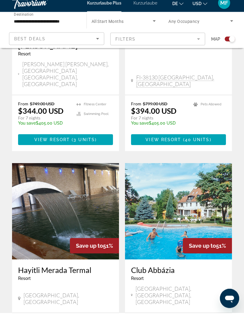
scroll to position [270, 0]
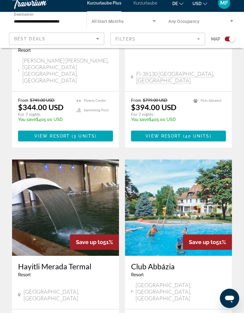
click at [86, 167] on img "Hauptinhalt" at bounding box center [65, 214] width 107 height 96
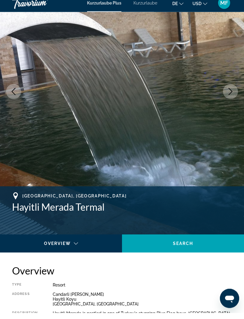
scroll to position [64, 0]
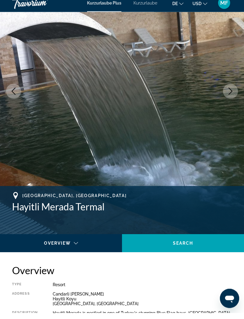
click at [194, 243] on span "Hauptinhalt" at bounding box center [183, 249] width 122 height 14
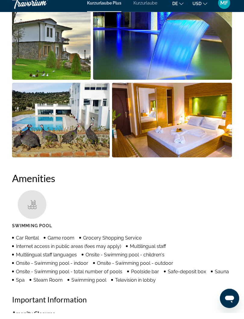
scroll to position [535, 0]
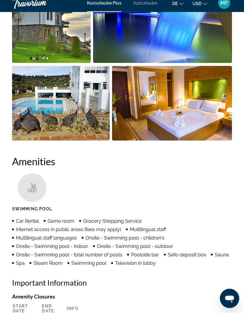
click at [39, 181] on div "Hauptinhalt" at bounding box center [32, 194] width 29 height 29
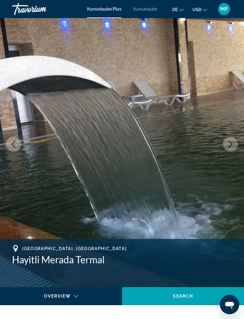
scroll to position [0, 0]
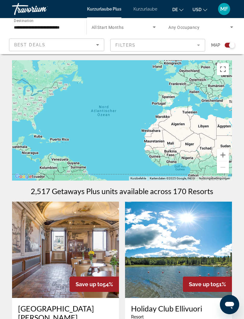
click at [235, 8] on div "Kurzurlaube Plus Kurzurlaube de English Español Français Italiano Português рус…" at bounding box center [122, 9] width 244 height 16
click at [236, 8] on div "Kurzurlaube Plus Kurzurlaube de English Español Français Italiano Português рус…" at bounding box center [122, 9] width 244 height 16
click at [206, 6] on button "USD USD ($) MXN (Mex$) CAD (Can$) GBP (£) EUR (€) AUD (A$) NZD (NZ$) CNY (CN¥)" at bounding box center [199, 9] width 15 height 9
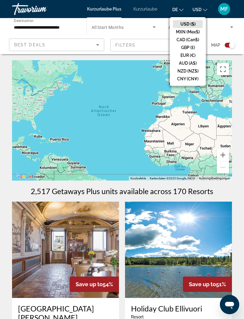
click at [204, 5] on button "USD USD ($) MXN (Mex$) CAD (Can$) GBP (£) EUR (€) AUD (A$) NZD (NZ$) CNY (CN¥)" at bounding box center [199, 9] width 15 height 9
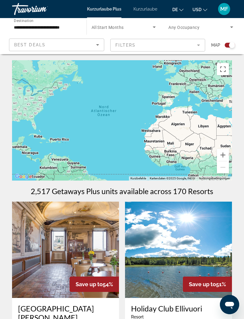
click at [164, 7] on div "de English Español Français Italiano Português русский USD USD ($) MXN (Mex$) C…" at bounding box center [197, 9] width 69 height 13
click at [60, 6] on div "Travorium" at bounding box center [42, 9] width 60 height 16
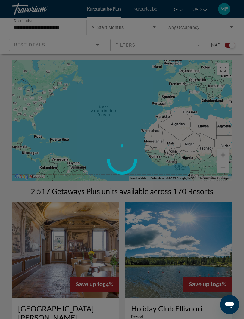
click at [56, 10] on div "Travorium" at bounding box center [42, 9] width 60 height 16
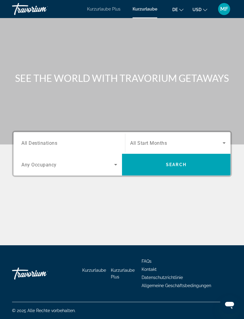
click at [103, 145] on input "Destination All Destinations" at bounding box center [69, 143] width 96 height 7
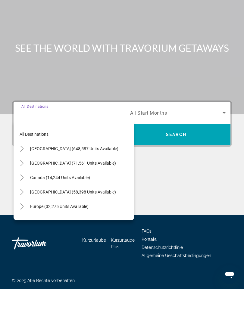
scroll to position [6, 0]
click at [102, 172] on span "Search widget" at bounding box center [80, 179] width 107 height 14
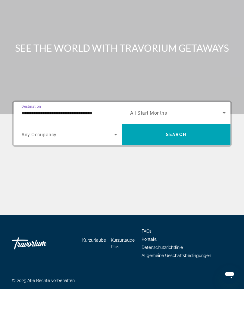
click at [108, 140] on input "**********" at bounding box center [69, 143] width 96 height 7
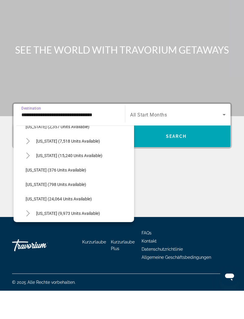
scroll to position [415, 0]
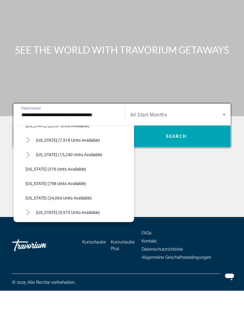
click at [109, 140] on input "**********" at bounding box center [69, 143] width 96 height 7
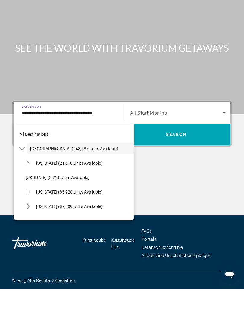
click at [24, 177] on icon "Toggle United States (648,587 units available)" at bounding box center [22, 178] width 6 height 3
click at [79, 220] on span "Caribbean & Atlantic Islands (58,398 units available)" at bounding box center [73, 222] width 86 height 5
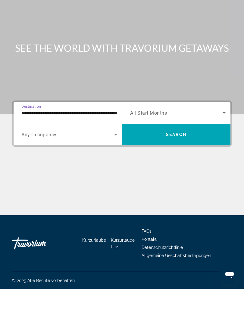
click at [98, 140] on input "**********" at bounding box center [69, 143] width 96 height 7
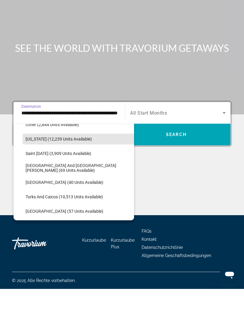
scroll to position [183, 0]
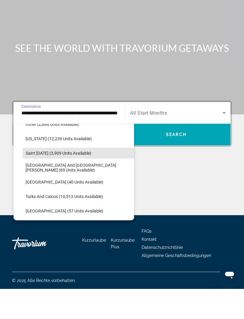
click at [82, 181] on span "Saint Lucia (3,909 units available)" at bounding box center [59, 183] width 66 height 5
type input "**********"
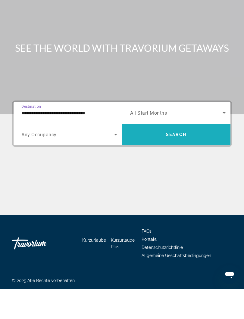
click at [186, 162] on span "Search" at bounding box center [176, 164] width 20 height 5
